Goal: Find specific page/section: Find specific page/section

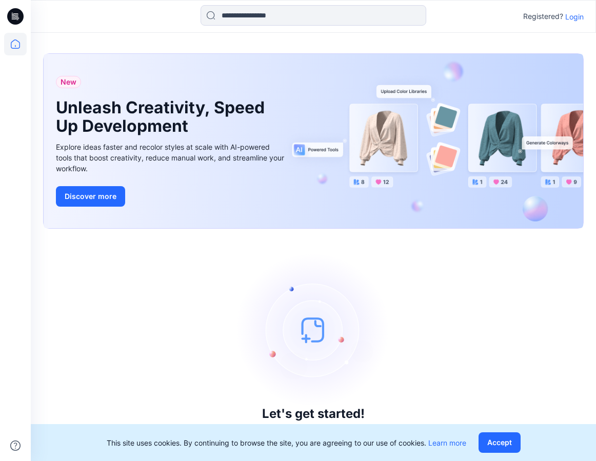
click at [575, 15] on p "Login" at bounding box center [574, 16] width 18 height 11
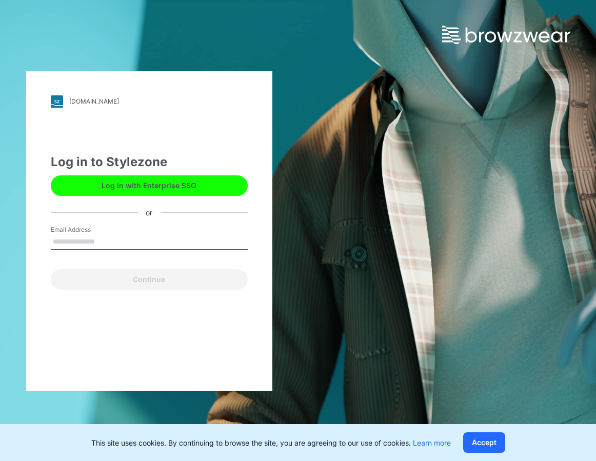
type input "**********"
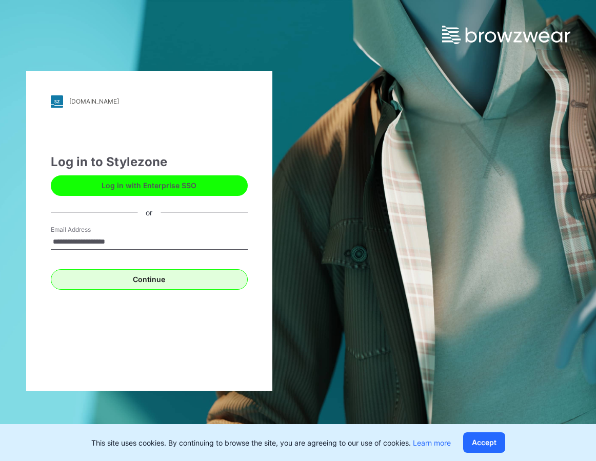
click at [122, 276] on button "Continue" at bounding box center [149, 279] width 197 height 21
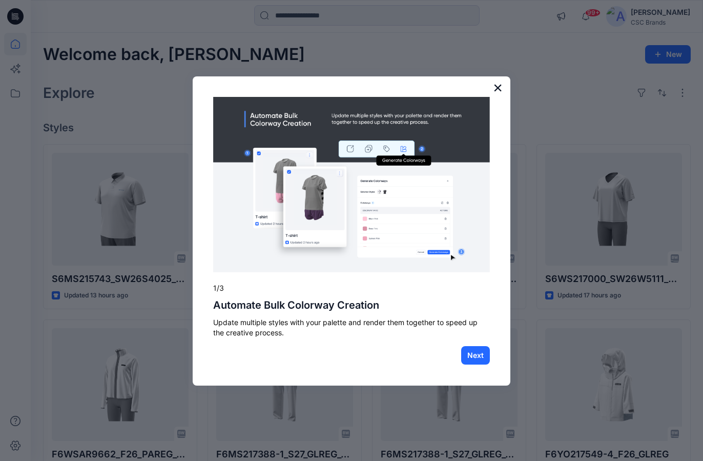
click at [500, 84] on button "×" at bounding box center [498, 87] width 10 height 16
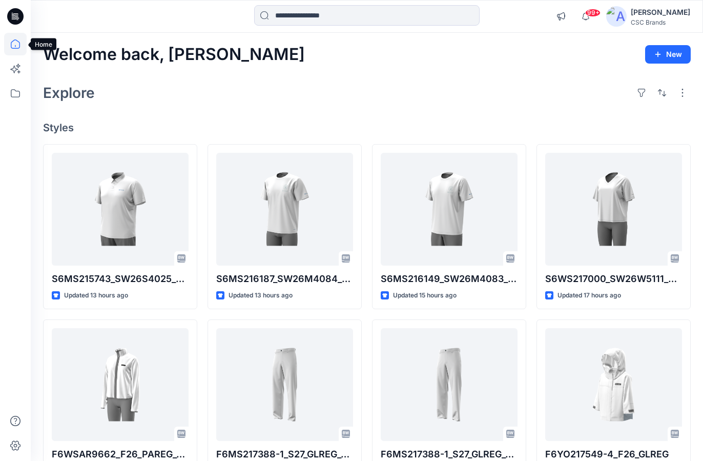
click at [21, 47] on icon at bounding box center [15, 44] width 23 height 23
click at [15, 48] on icon at bounding box center [15, 43] width 9 height 9
click at [15, 94] on icon at bounding box center [15, 93] width 23 height 23
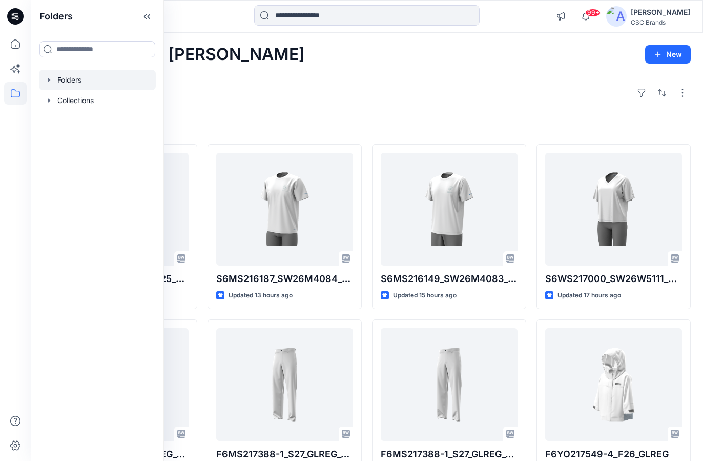
click at [101, 78] on div at bounding box center [97, 80] width 117 height 21
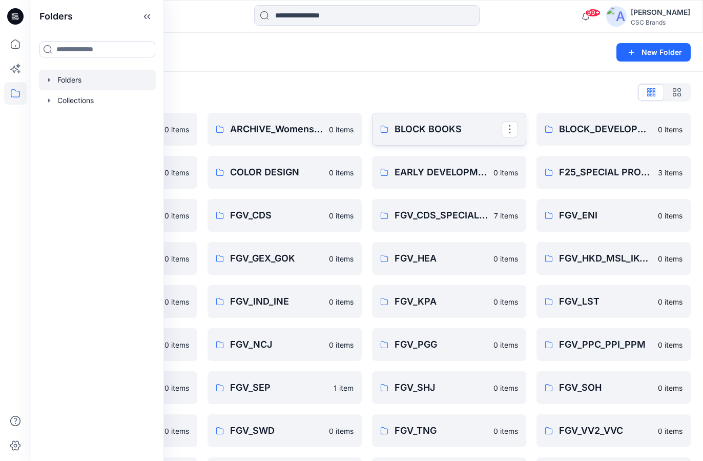
click at [439, 140] on link "BLOCK BOOKS" at bounding box center [449, 129] width 154 height 33
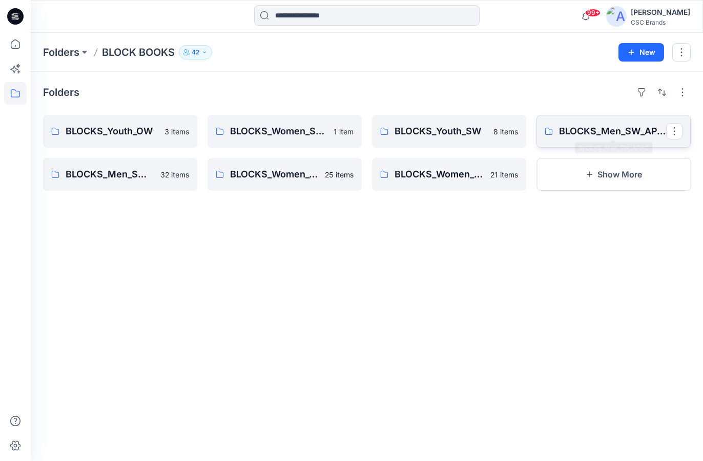
click at [595, 127] on p "BLOCKS_Men_SW_APAC" at bounding box center [612, 131] width 107 height 14
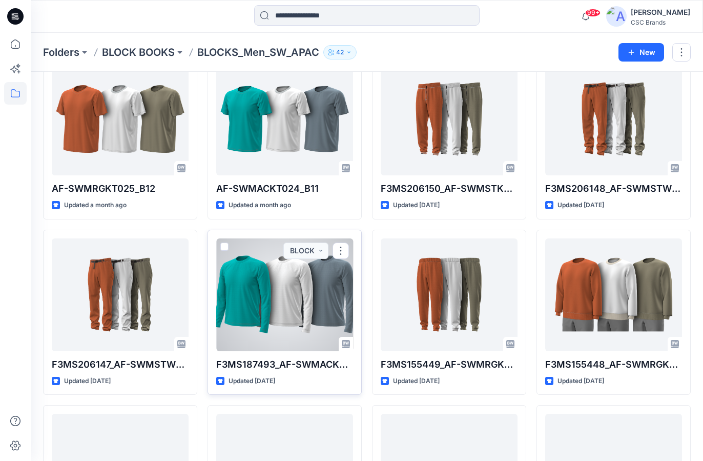
scroll to position [62, 0]
click at [316, 318] on div at bounding box center [284, 294] width 137 height 113
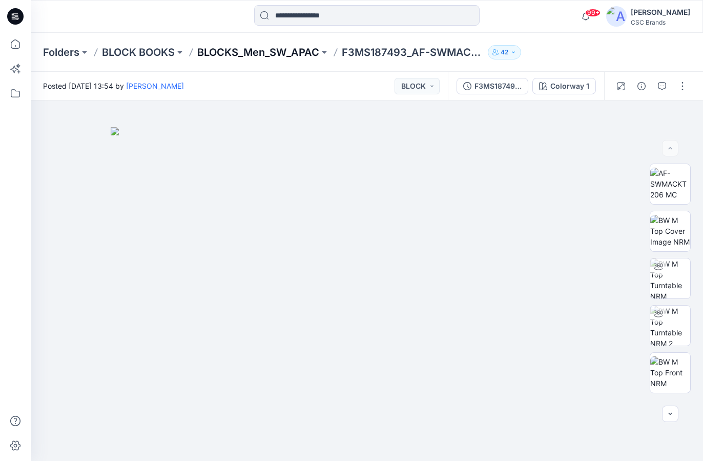
click at [299, 52] on p "BLOCKS_Men_SW_APAC" at bounding box center [258, 52] width 122 height 14
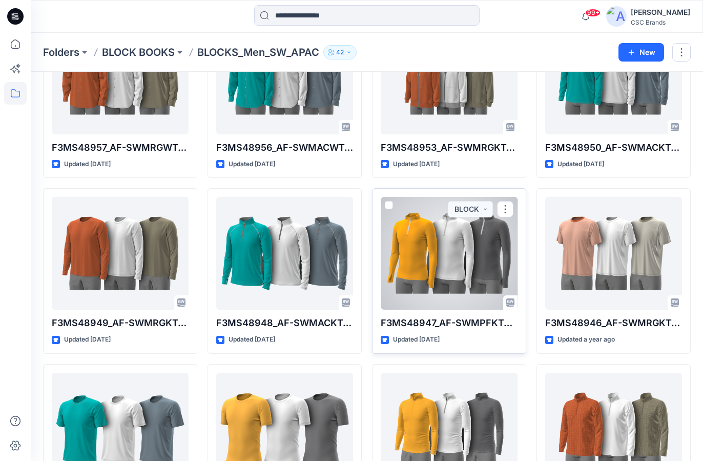
scroll to position [985, 0]
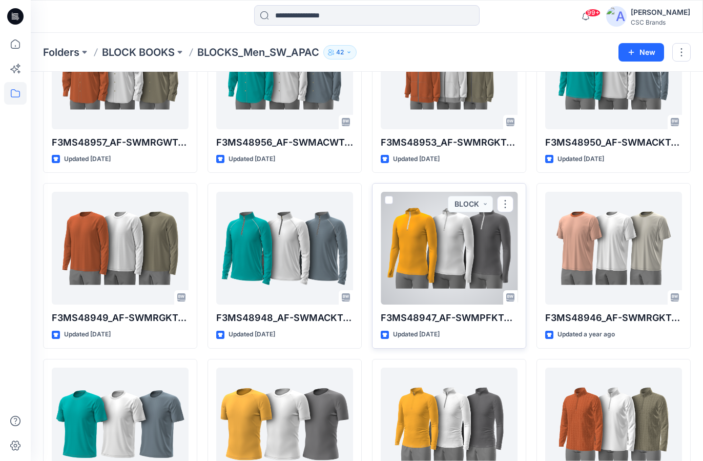
click at [468, 237] on div at bounding box center [449, 248] width 137 height 113
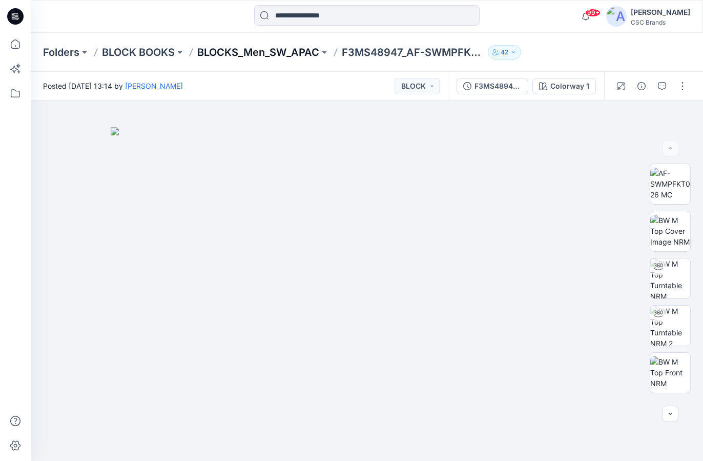
click at [267, 54] on p "BLOCKS_Men_SW_APAC" at bounding box center [258, 52] width 122 height 14
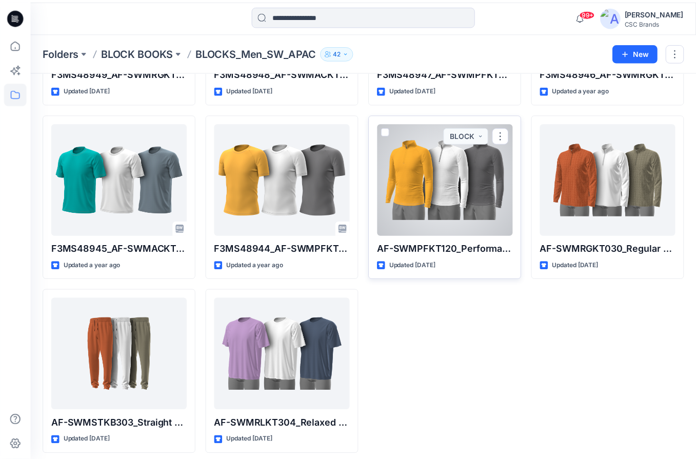
scroll to position [1229, 0]
